Goal: Task Accomplishment & Management: Use online tool/utility

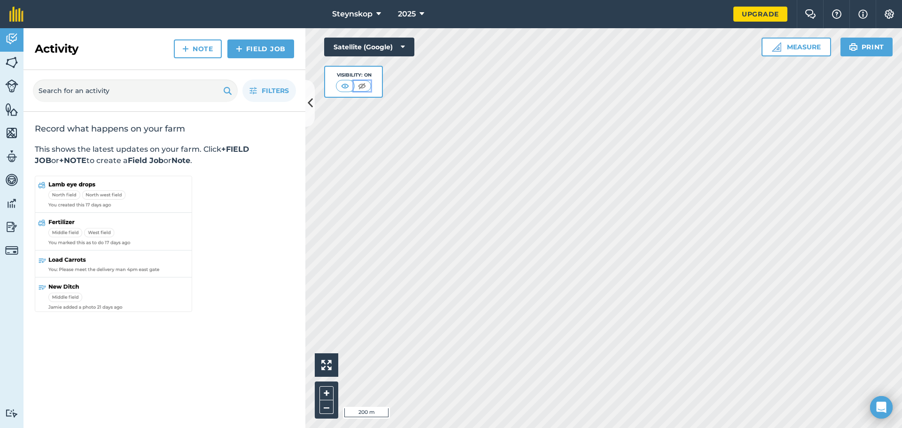
click at [361, 84] on img at bounding box center [362, 85] width 12 height 9
click at [349, 84] on img at bounding box center [346, 85] width 12 height 9
click at [15, 61] on img at bounding box center [11, 62] width 13 height 14
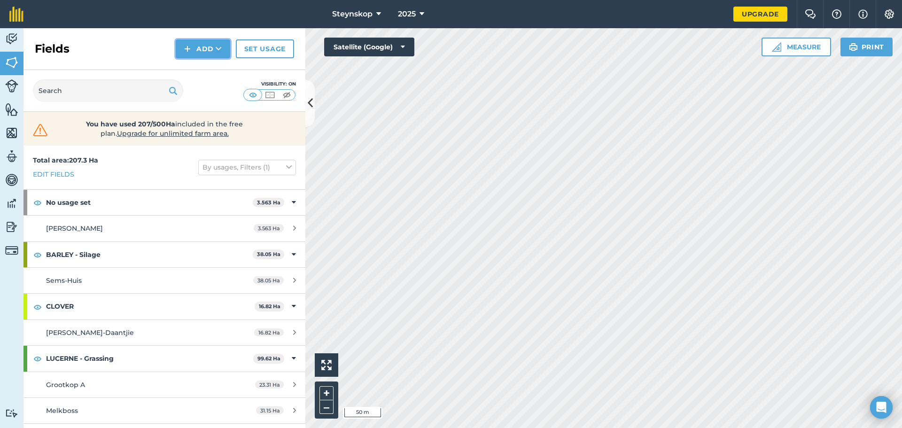
click at [212, 46] on button "Add" at bounding box center [203, 48] width 54 height 19
click at [211, 69] on link "Draw" at bounding box center [203, 70] width 52 height 21
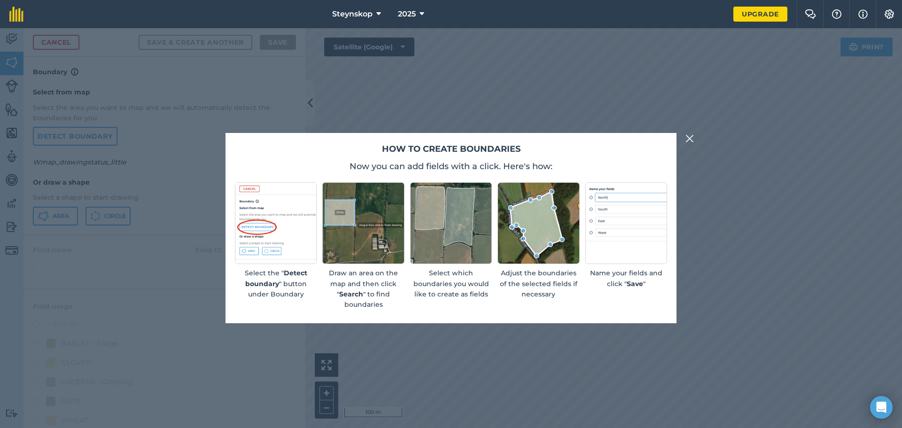
click at [693, 312] on div "How to create boundaries Now you can add fields with a click. Here's how: Selec…" at bounding box center [451, 228] width 902 height 400
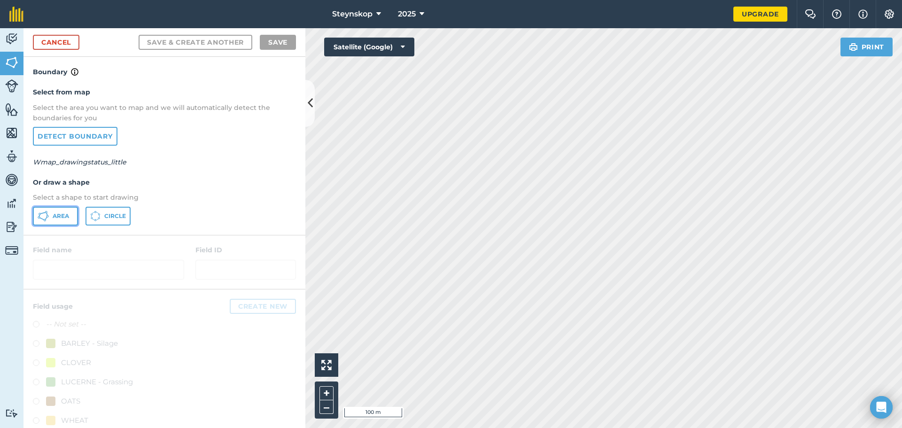
click at [63, 216] on span "Area" at bounding box center [61, 216] width 16 height 8
click at [83, 139] on link "Detect boundary" at bounding box center [75, 136] width 85 height 19
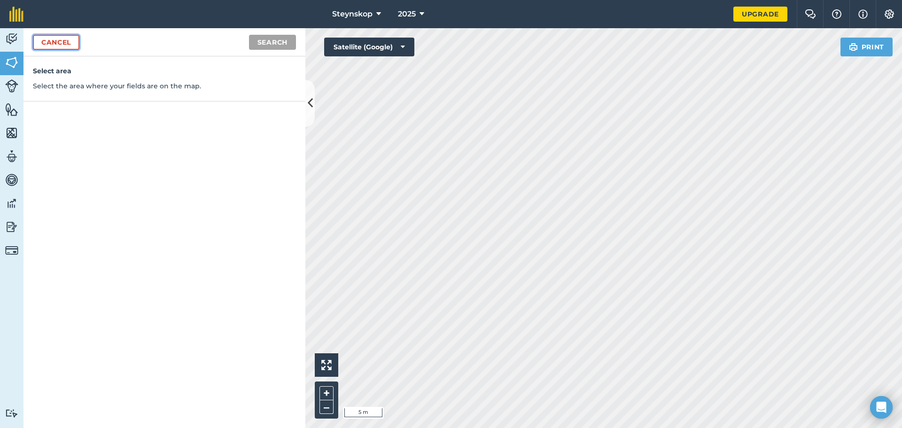
click at [55, 43] on link "Cancel" at bounding box center [56, 42] width 46 height 15
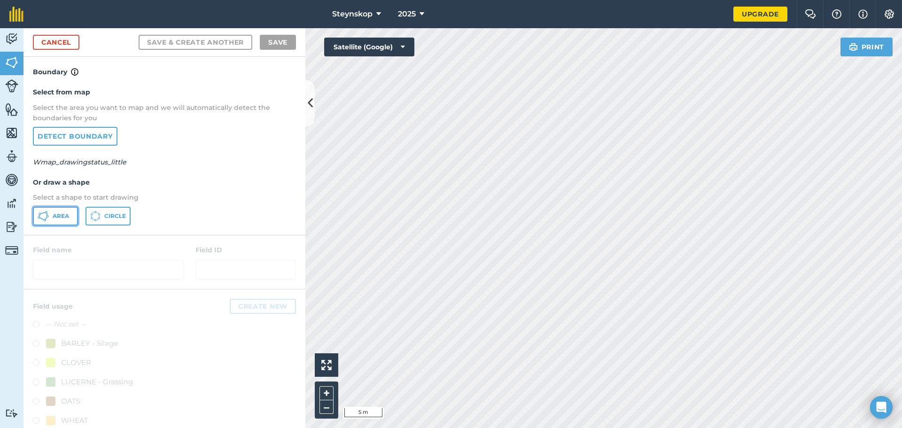
click at [49, 216] on button "Area" at bounding box center [55, 216] width 45 height 19
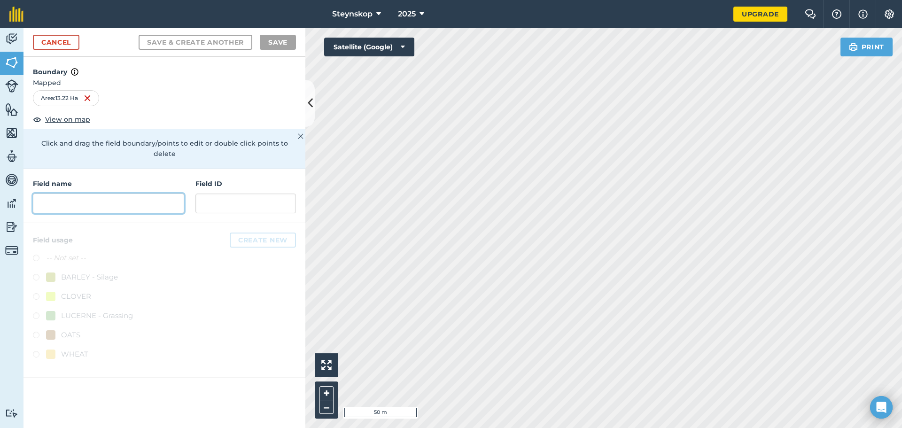
click at [65, 195] on input "text" at bounding box center [108, 203] width 151 height 20
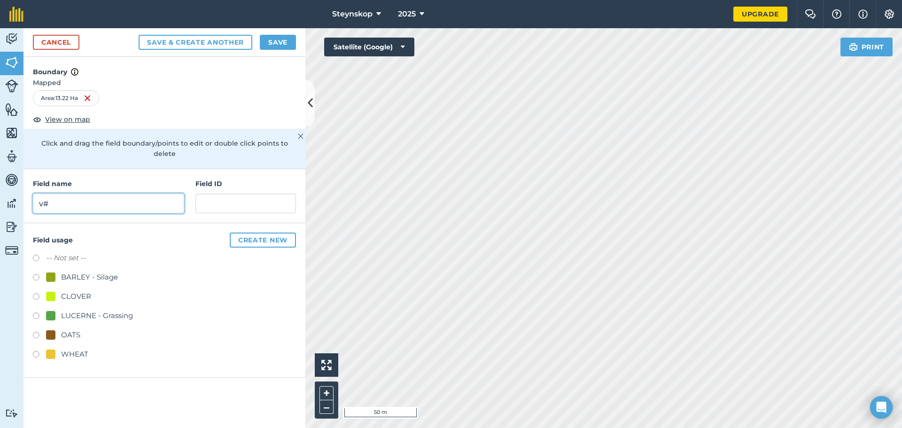
type input "v"
type input "Vinkelkop"
click at [72, 310] on div "LUCERNE - Grassing" at bounding box center [97, 315] width 72 height 11
radio input "true"
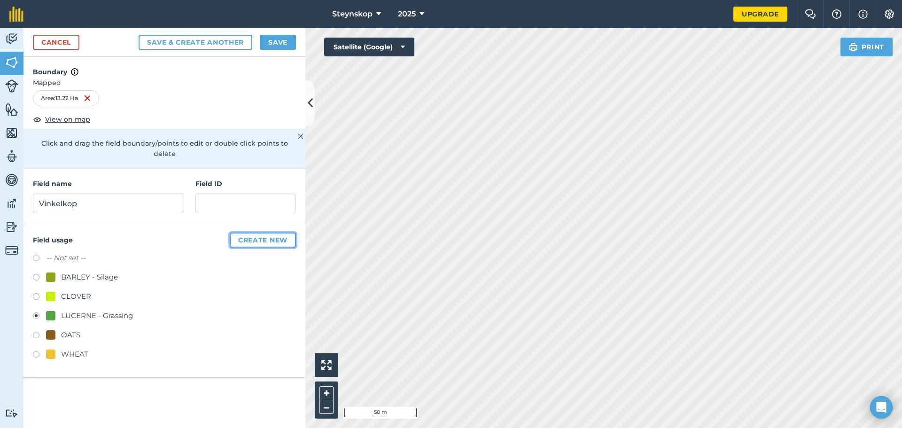
click at [261, 232] on button "Create new" at bounding box center [263, 239] width 66 height 15
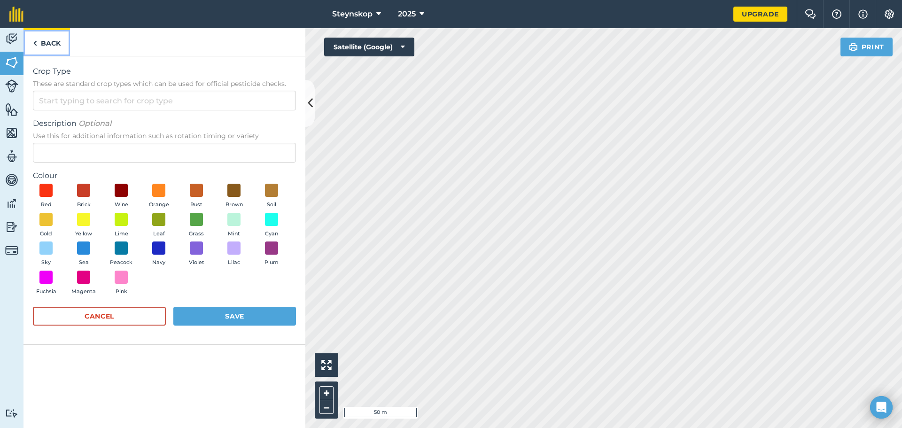
click at [43, 44] on link "Back" at bounding box center [46, 42] width 46 height 28
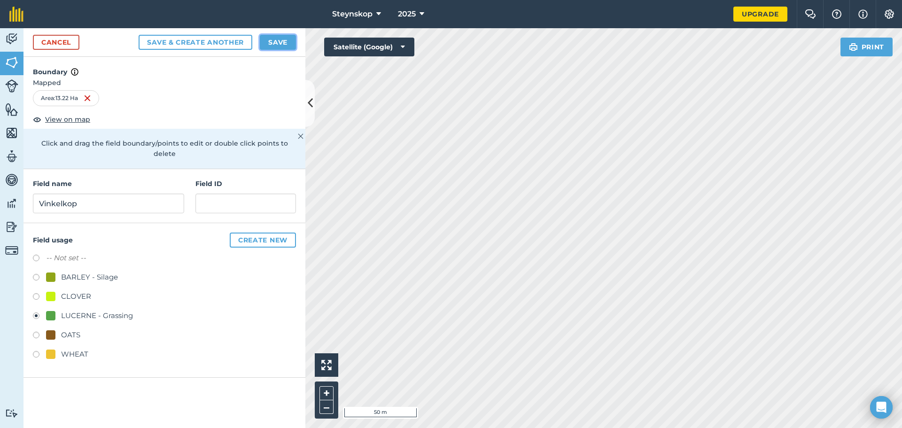
click at [279, 40] on button "Save" at bounding box center [278, 42] width 36 height 15
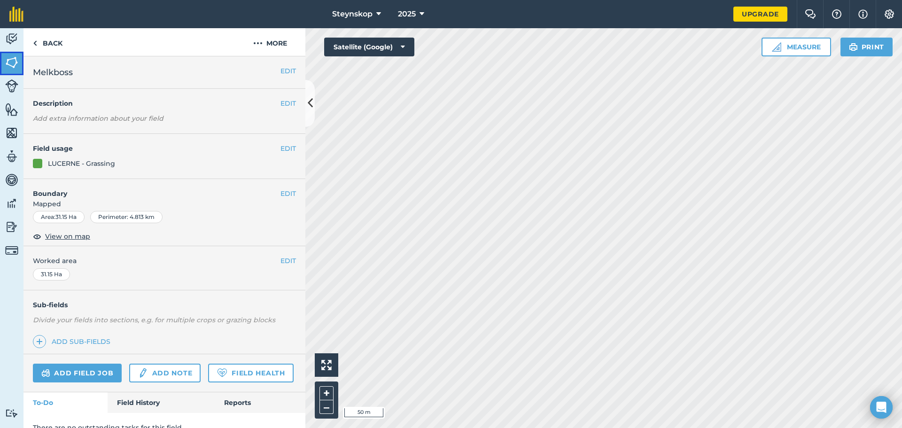
click at [10, 60] on img at bounding box center [11, 62] width 13 height 14
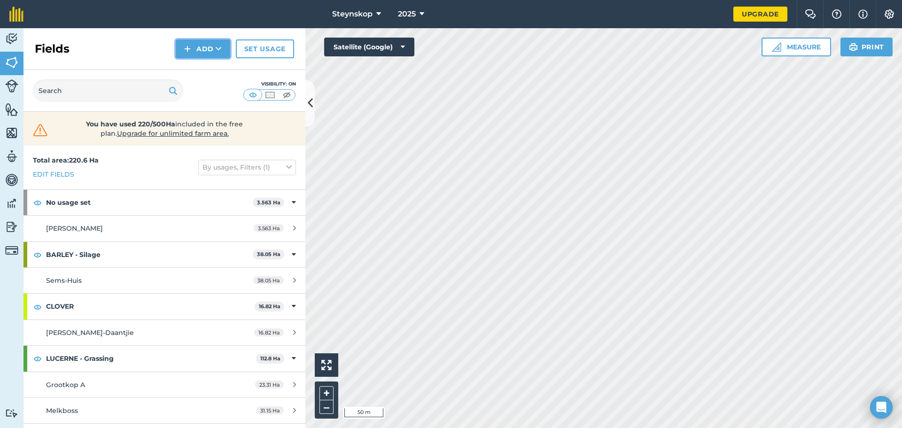
click at [209, 46] on button "Add" at bounding box center [203, 48] width 54 height 19
click at [210, 49] on button "Add" at bounding box center [203, 48] width 54 height 19
click at [206, 73] on link "Draw" at bounding box center [203, 70] width 52 height 21
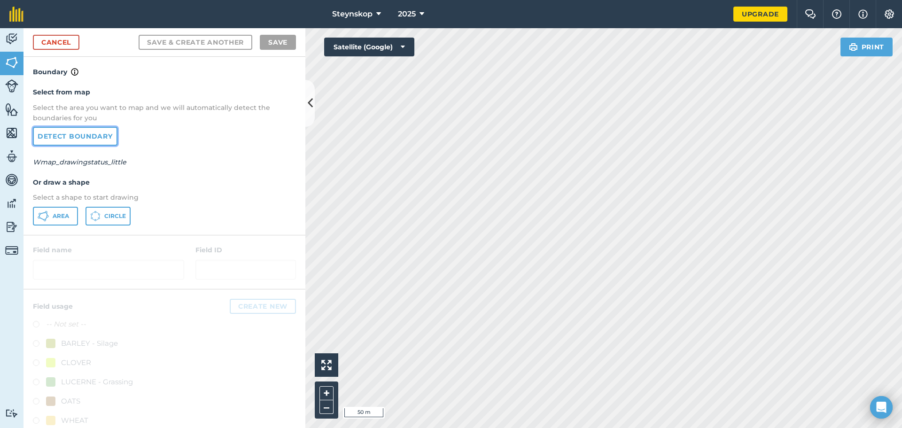
click at [72, 140] on link "Detect boundary" at bounding box center [75, 136] width 85 height 19
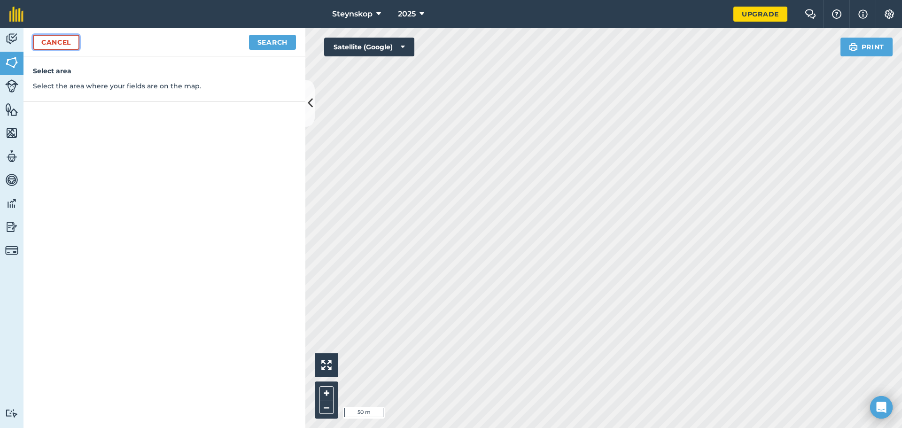
click at [62, 42] on link "Cancel" at bounding box center [56, 42] width 46 height 15
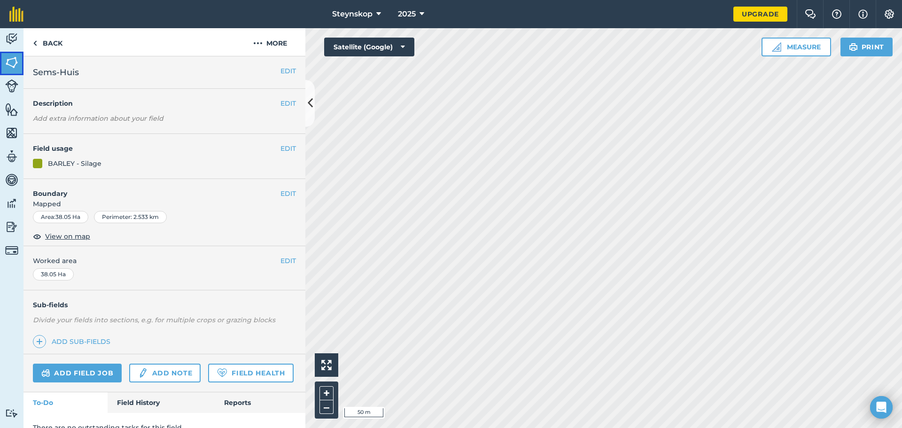
click at [11, 64] on img at bounding box center [11, 62] width 13 height 14
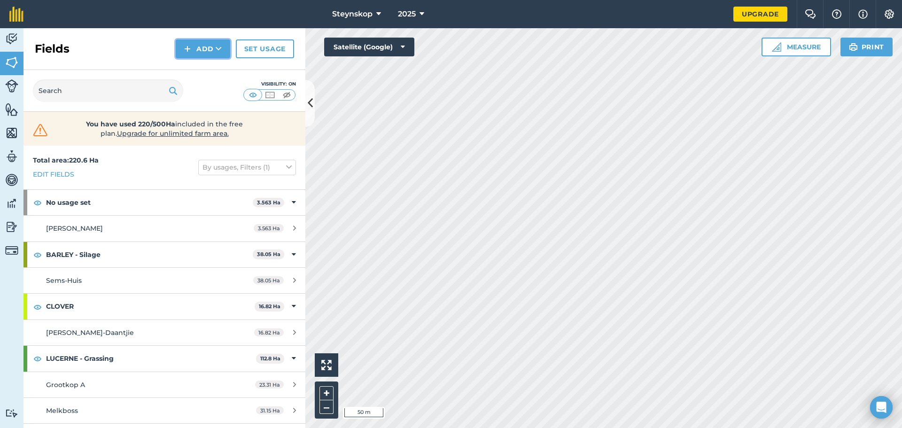
click at [208, 43] on button "Add" at bounding box center [203, 48] width 54 height 19
click at [208, 71] on link "Draw" at bounding box center [203, 70] width 52 height 21
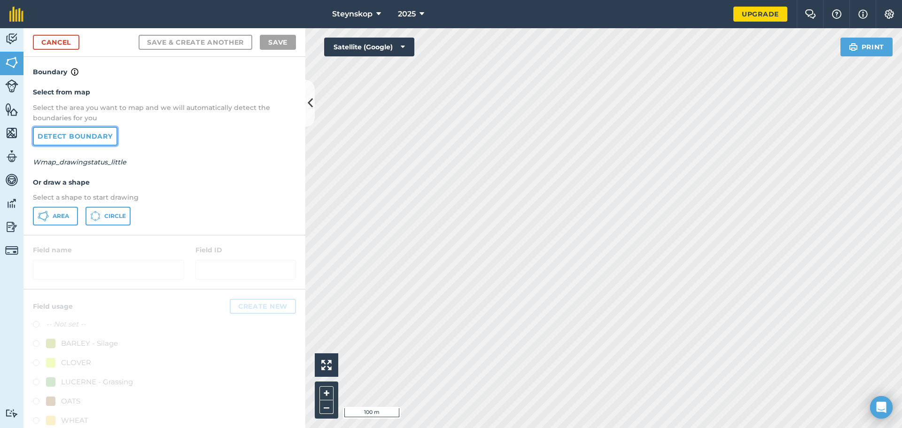
click at [67, 133] on link "Detect boundary" at bounding box center [75, 136] width 85 height 19
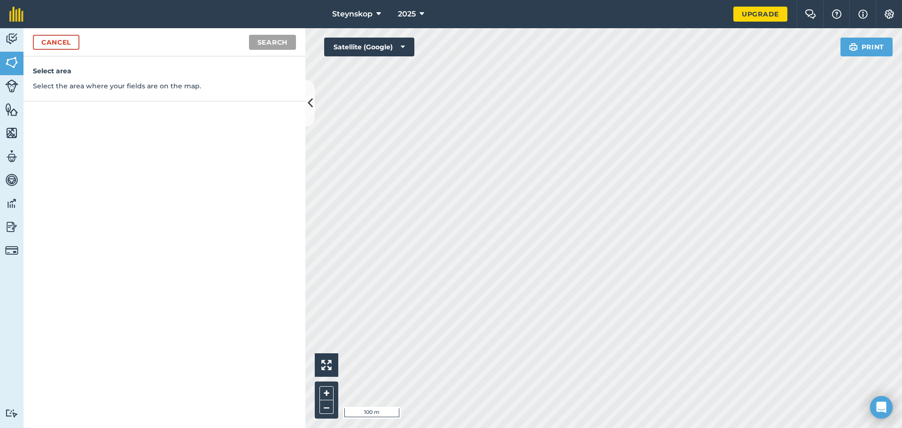
click at [329, 42] on div "Click to start drawing i 100 m + – Satellite (Google) Print" at bounding box center [603, 228] width 596 height 400
click at [269, 42] on button "Search" at bounding box center [272, 42] width 47 height 15
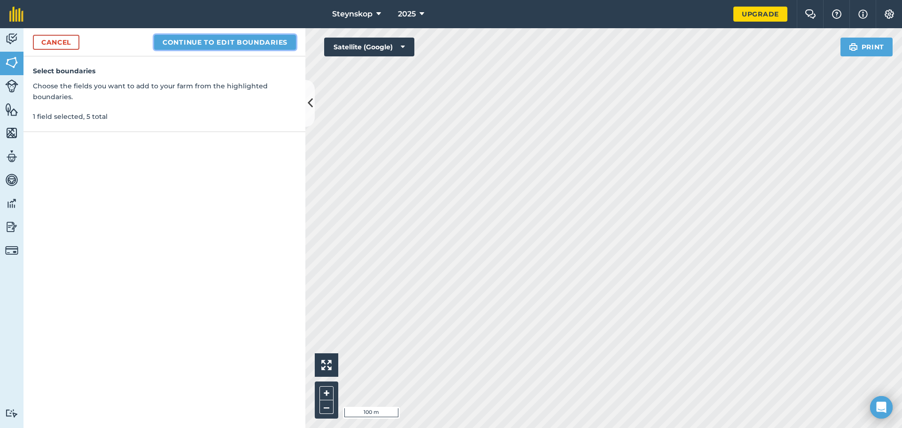
click at [212, 41] on button "Continue to edit boundaries" at bounding box center [225, 42] width 142 height 15
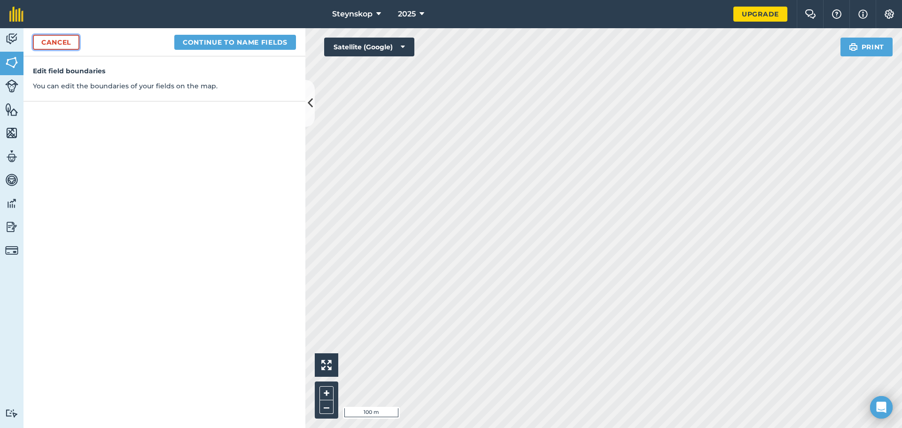
click at [63, 44] on link "Cancel" at bounding box center [56, 42] width 46 height 15
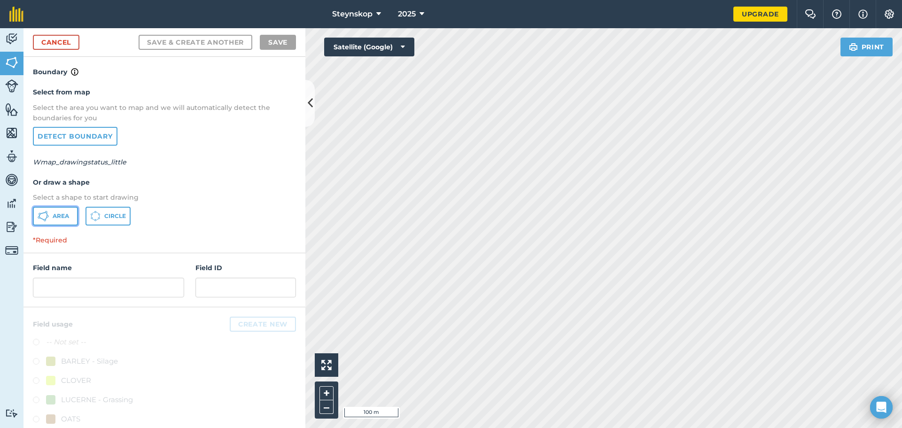
click at [56, 216] on span "Area" at bounding box center [61, 216] width 16 height 8
